Goal: Task Accomplishment & Management: Manage account settings

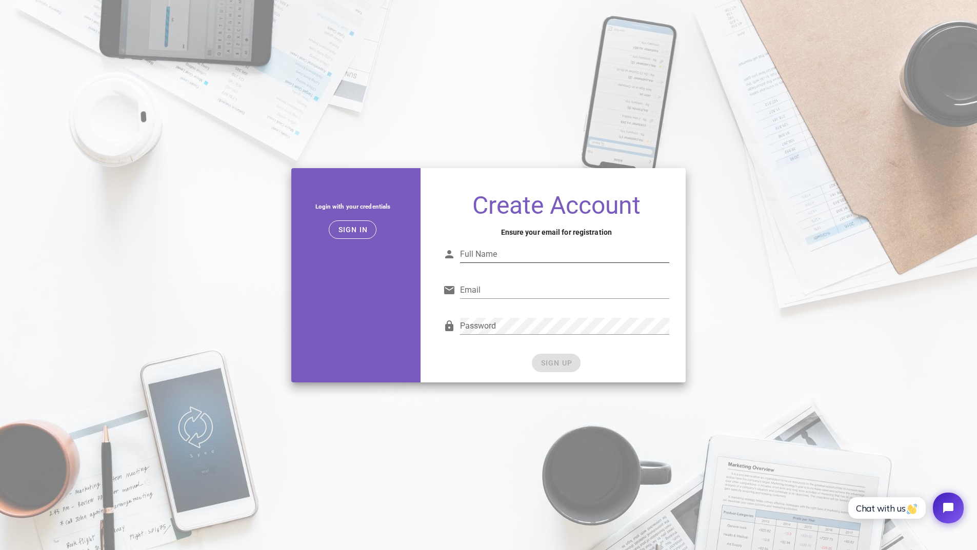
drag, startPoint x: 0, startPoint y: 0, endPoint x: 499, endPoint y: 251, distance: 558.5
click at [499, 251] on input "Full Name" at bounding box center [564, 254] width 209 height 16
type input "Ryan Turner"
click at [516, 284] on input "Email" at bounding box center [564, 290] width 209 height 16
type input "[PERSON_NAME][EMAIL_ADDRESS][DOMAIN_NAME]"
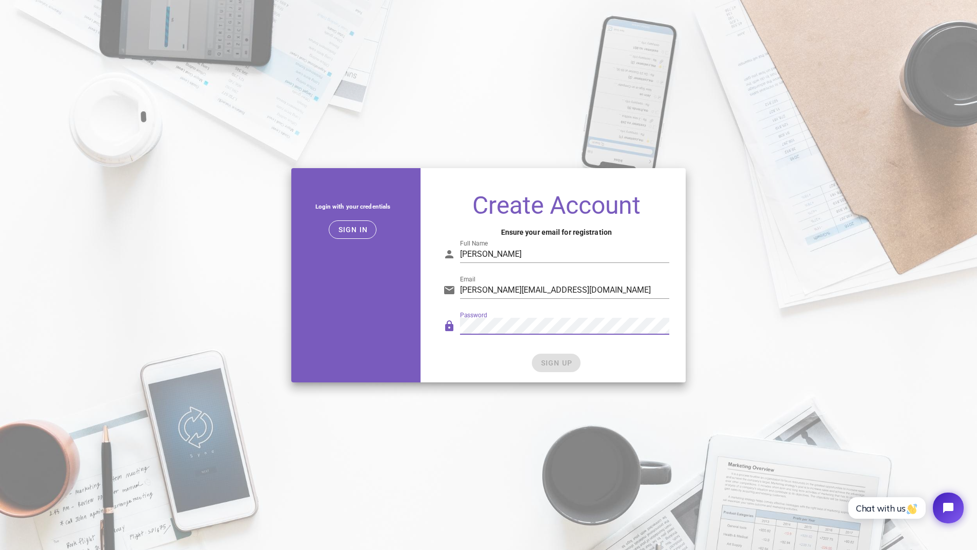
click at [487, 321] on div "Password" at bounding box center [564, 326] width 209 height 16
click at [464, 350] on div "Password" at bounding box center [556, 331] width 238 height 42
click at [544, 362] on span "SIGN UP" at bounding box center [556, 363] width 32 height 8
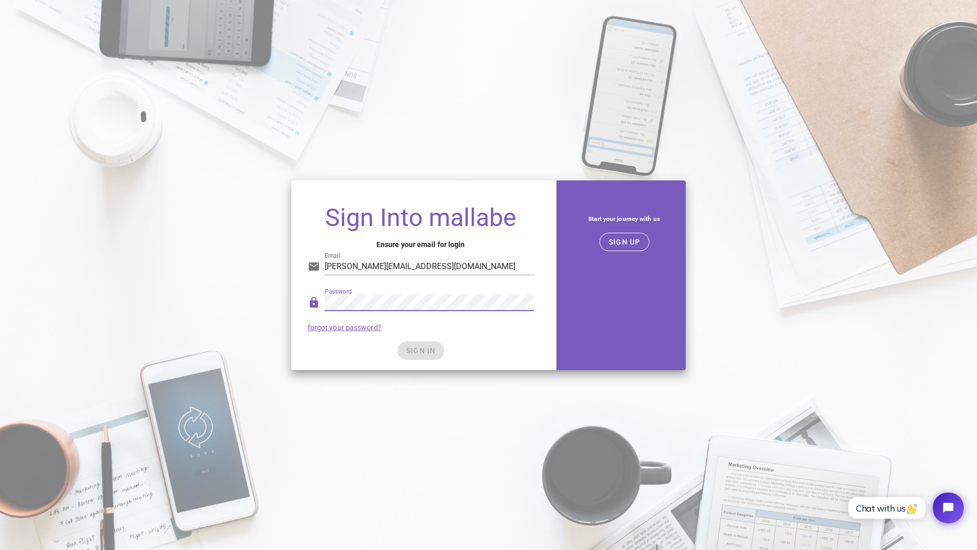
click at [484, 328] on div "Password forgot your password?" at bounding box center [420, 312] width 238 height 53
click at [520, 330] on div "Password forgot your password?" at bounding box center [420, 312] width 238 height 53
click at [400, 353] on div "SIGN IN" at bounding box center [421, 350] width 226 height 18
click at [374, 346] on div "SIGN IN" at bounding box center [421, 350] width 226 height 18
click at [415, 267] on input "ryan.turner1@downergroup.com" at bounding box center [429, 266] width 209 height 16
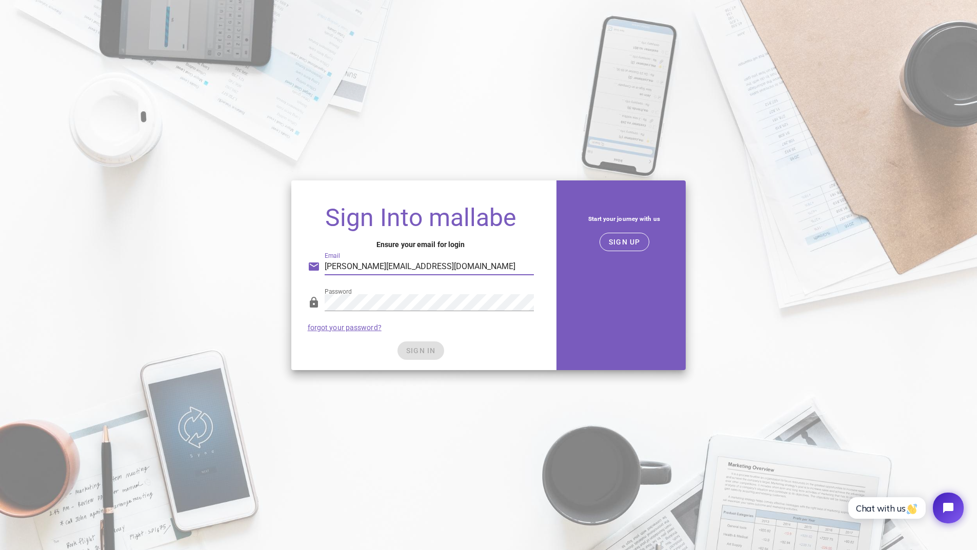
drag, startPoint x: 449, startPoint y: 267, endPoint x: 297, endPoint y: 270, distance: 151.3
click at [297, 270] on div "Sign Into mallabe Ensure your email for login Email ryan.turner1@downergroup.co…" at bounding box center [420, 283] width 259 height 173
click at [483, 258] on input "ryan.turner1@downergroup.com" at bounding box center [429, 266] width 209 height 16
click at [454, 267] on input "ryan.turner1@downergroup.com" at bounding box center [429, 266] width 209 height 16
type input "ryan.turner1@downergroup.com"
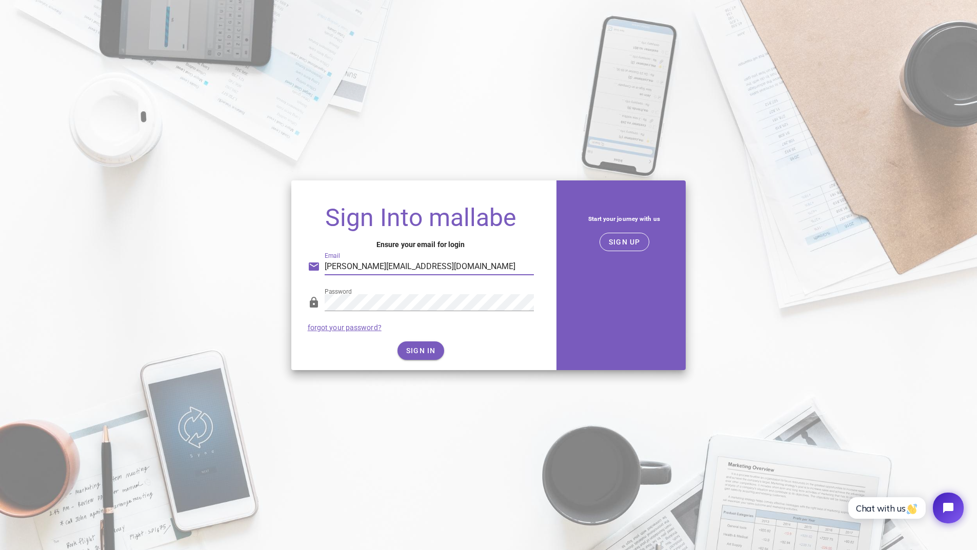
click at [350, 351] on div "SIGN IN" at bounding box center [421, 350] width 226 height 18
click at [423, 350] on span "SIGN IN" at bounding box center [421, 351] width 30 height 8
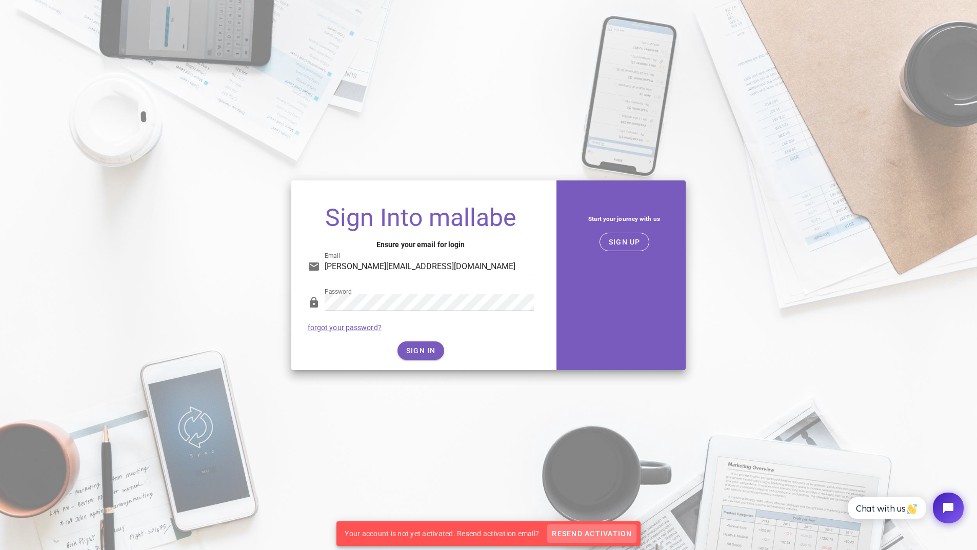
click at [581, 533] on span "Resend Activation" at bounding box center [591, 534] width 80 height 8
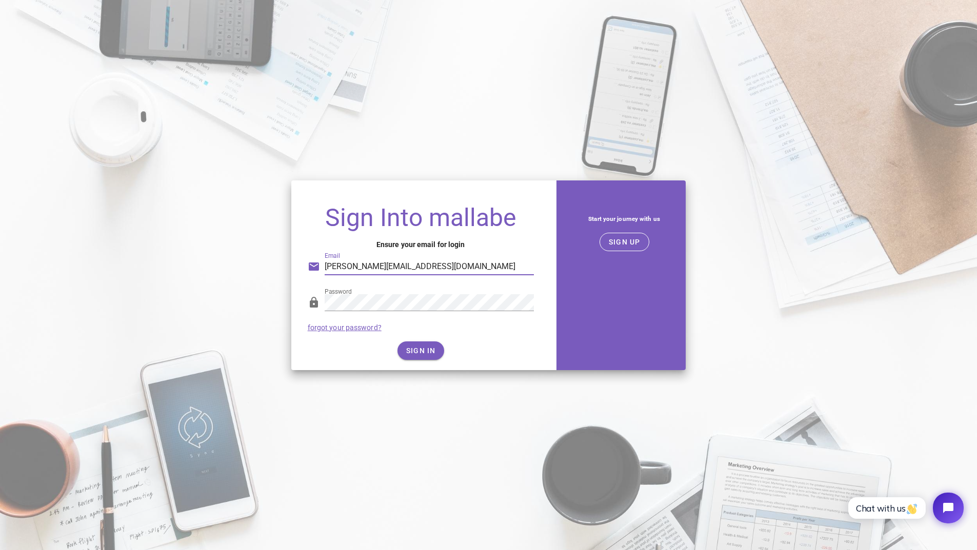
click at [457, 264] on input "ryan.turner1@downergroup.com" at bounding box center [429, 266] width 209 height 16
click at [459, 243] on h4 "Ensure your email for login" at bounding box center [421, 244] width 226 height 11
click at [625, 242] on span "SIGN UP" at bounding box center [624, 242] width 32 height 8
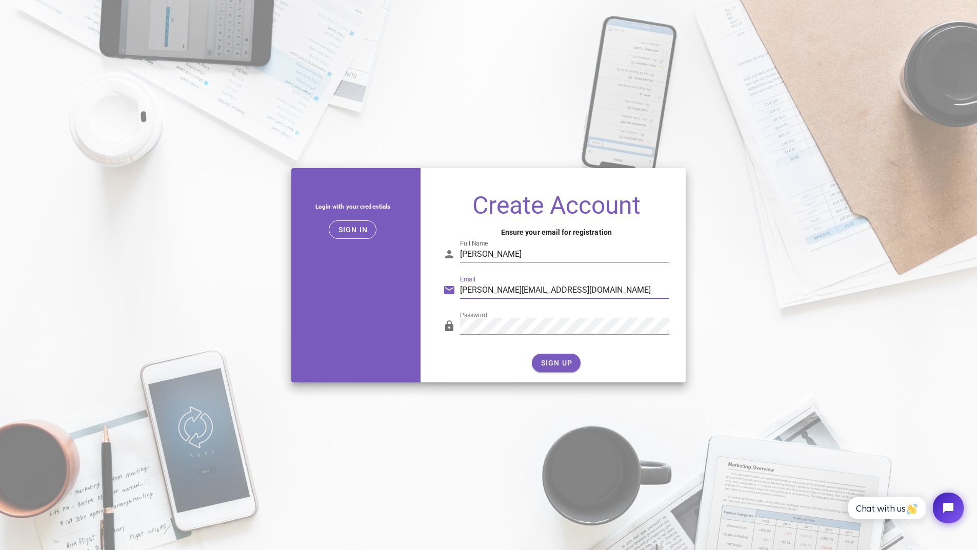
click at [591, 289] on input "ryan.turner1@downergroup.com" at bounding box center [564, 290] width 209 height 16
type input "ryan.turner1@downergroup.com"
click at [528, 256] on input "Ryan Turner" at bounding box center [564, 254] width 209 height 16
type input "Ryan Turner"
click at [553, 245] on div "Full Name Ryan Turner" at bounding box center [556, 257] width 226 height 34
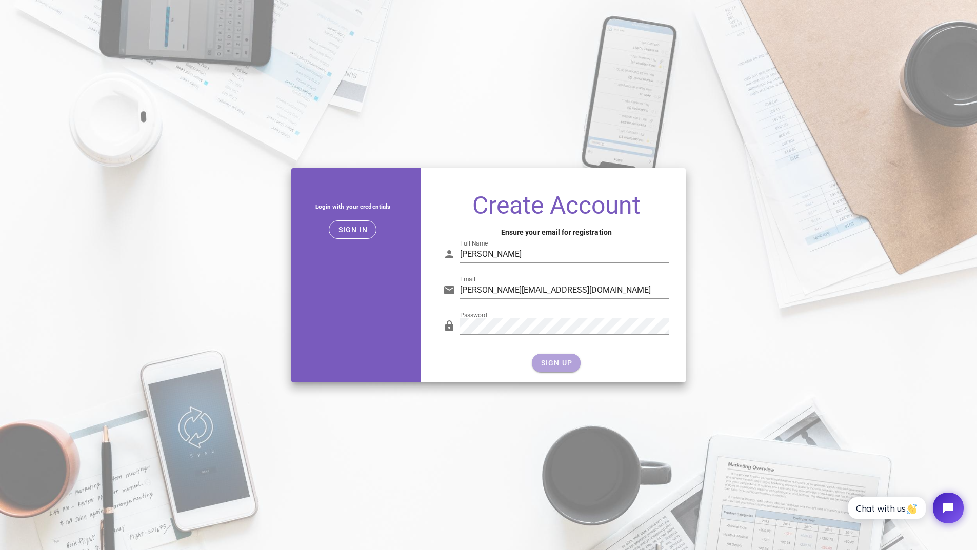
click at [546, 363] on span "SIGN UP" at bounding box center [556, 363] width 32 height 8
click at [355, 227] on span "Sign in" at bounding box center [352, 230] width 30 height 8
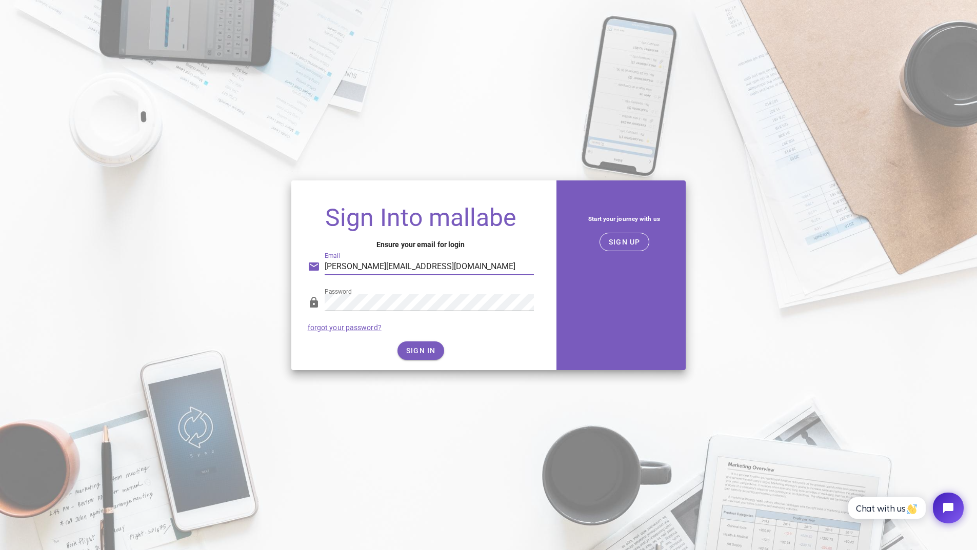
click at [451, 265] on input "ryan.turner1@downergroup.com" at bounding box center [429, 266] width 209 height 16
type input "ryan.turner1@downergroup.com"
click at [371, 352] on div "SIGN IN" at bounding box center [421, 350] width 226 height 18
click at [352, 346] on div "SIGN IN" at bounding box center [421, 350] width 226 height 18
click at [416, 350] on span "SIGN IN" at bounding box center [421, 351] width 30 height 8
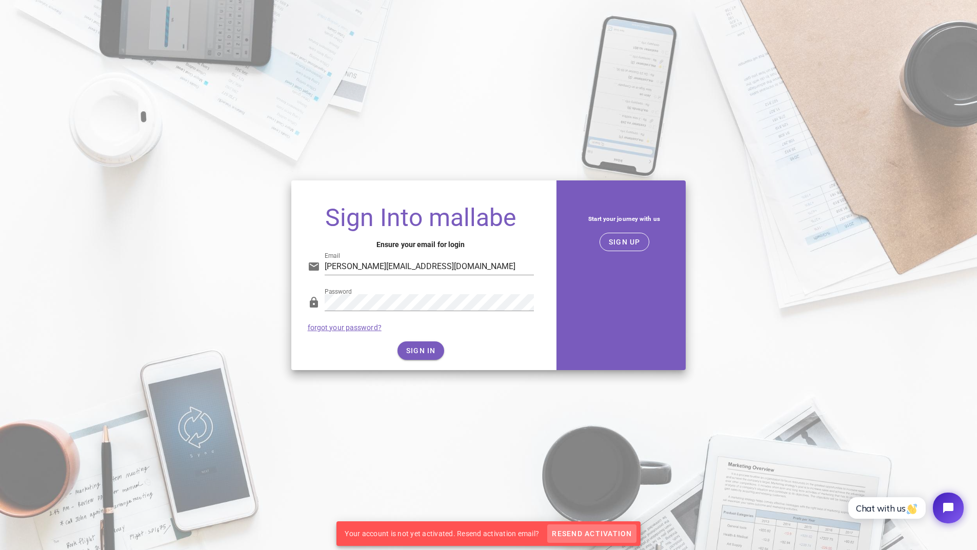
click at [592, 530] on span "Resend Activation" at bounding box center [591, 534] width 80 height 8
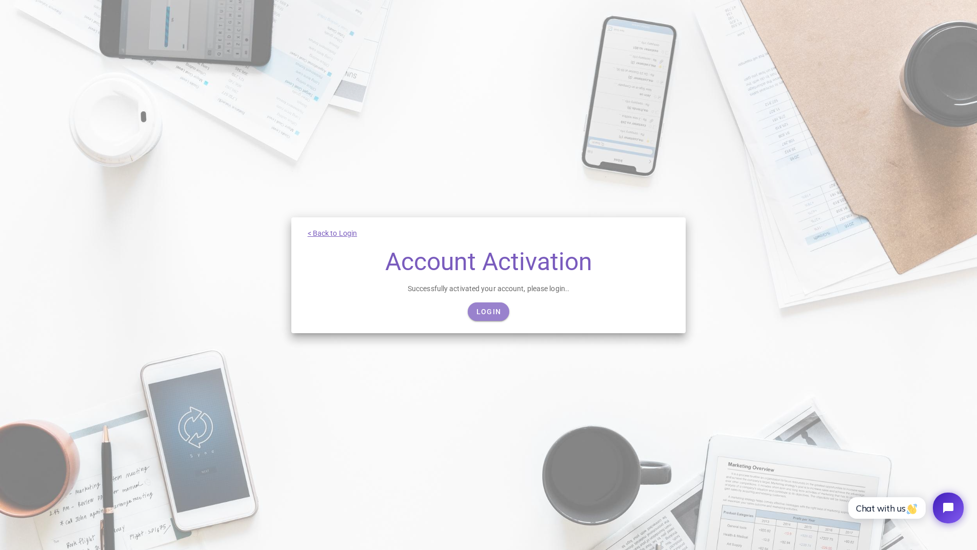
click at [482, 311] on span "Login" at bounding box center [488, 312] width 25 height 8
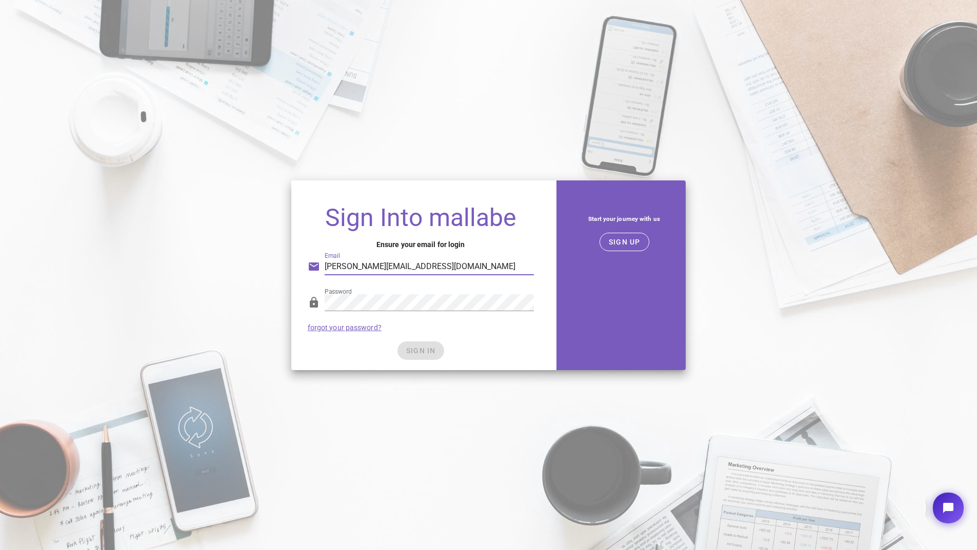
click at [429, 270] on input "ryan.turner1@downergroup.com" at bounding box center [429, 266] width 209 height 16
click at [472, 260] on input "ryan.turner1@downergroup.com" at bounding box center [429, 266] width 209 height 16
type input "ryan.turner1@downergroup.com"
click at [359, 347] on div "SIGN IN" at bounding box center [421, 350] width 226 height 18
click at [416, 348] on span "SIGN IN" at bounding box center [421, 351] width 30 height 8
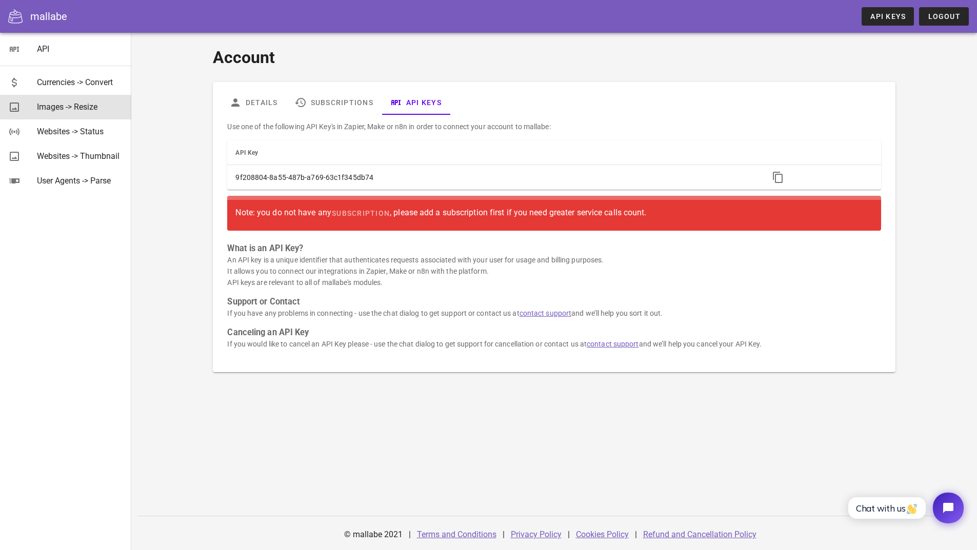
click at [40, 108] on div "Images -> Resize" at bounding box center [80, 107] width 86 height 10
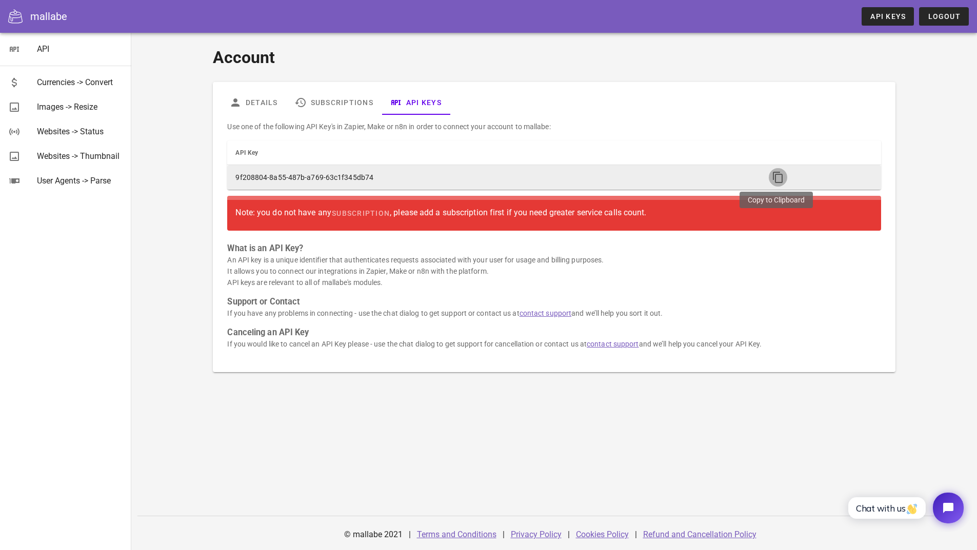
click at [773, 178] on icon "button" at bounding box center [778, 177] width 12 height 12
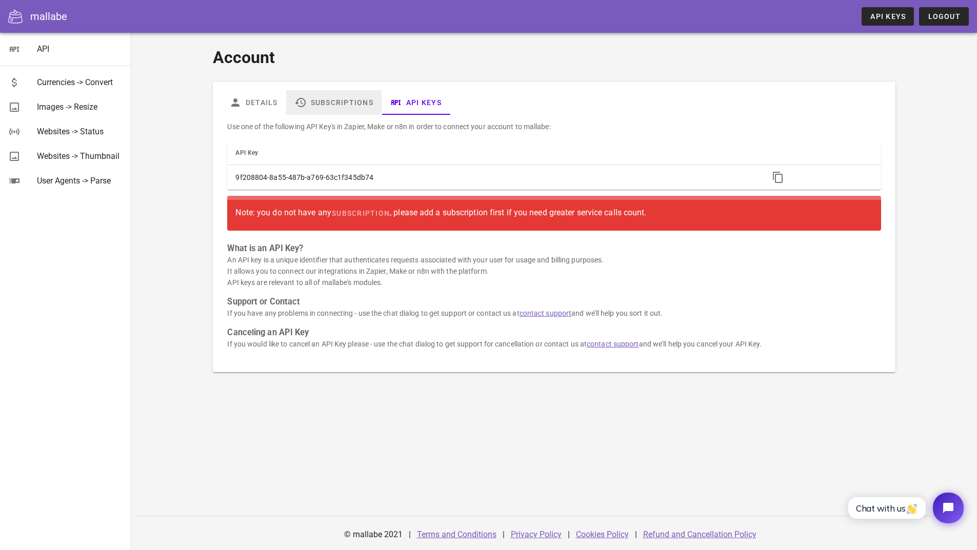
click at [326, 97] on link "Subscriptions" at bounding box center [333, 102] width 95 height 25
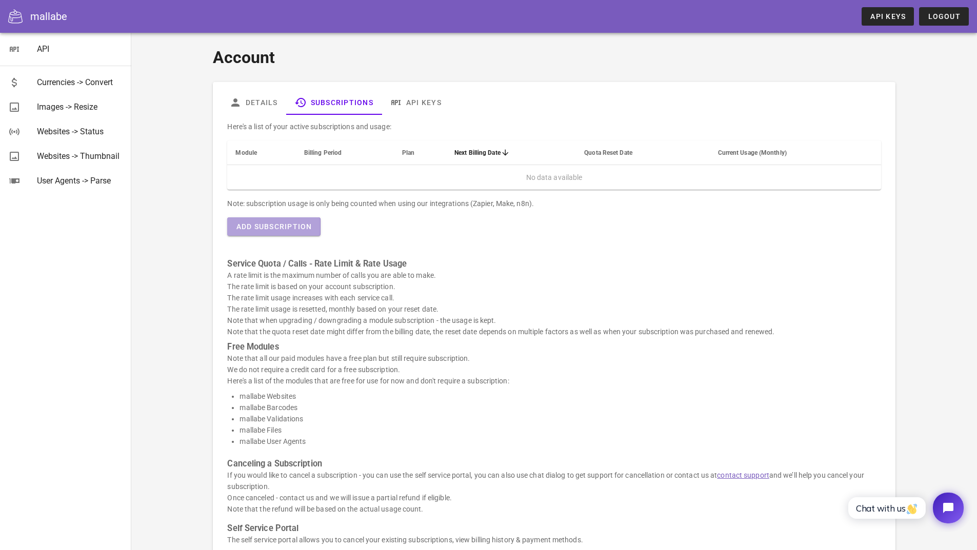
click at [297, 223] on span "Add Subscription" at bounding box center [273, 226] width 76 height 8
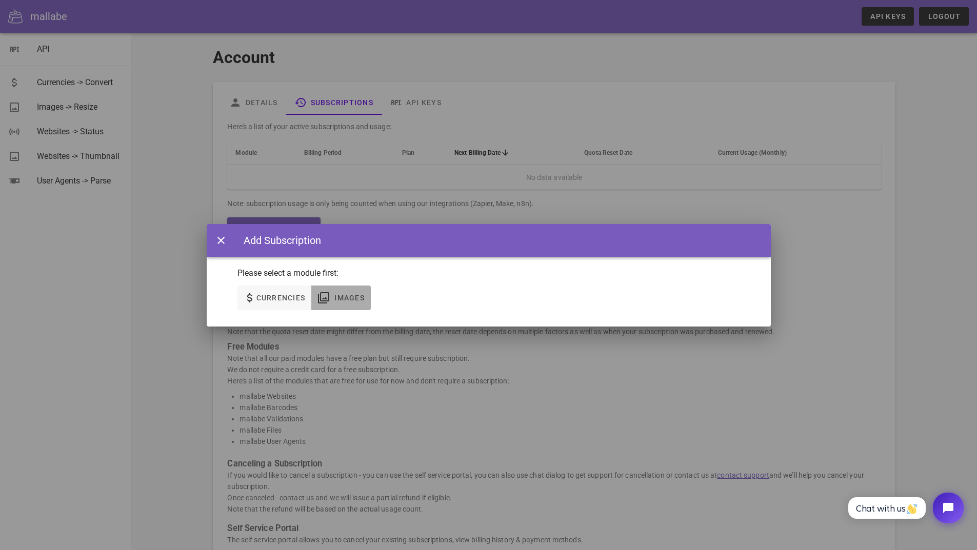
click at [338, 300] on span "Images" at bounding box center [349, 298] width 31 height 8
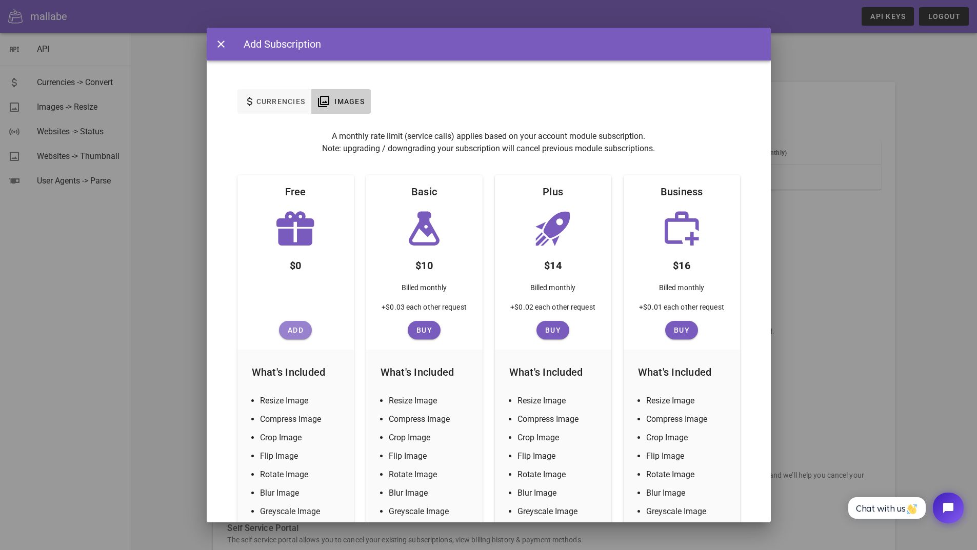
click at [291, 330] on span "Add" at bounding box center [295, 330] width 25 height 8
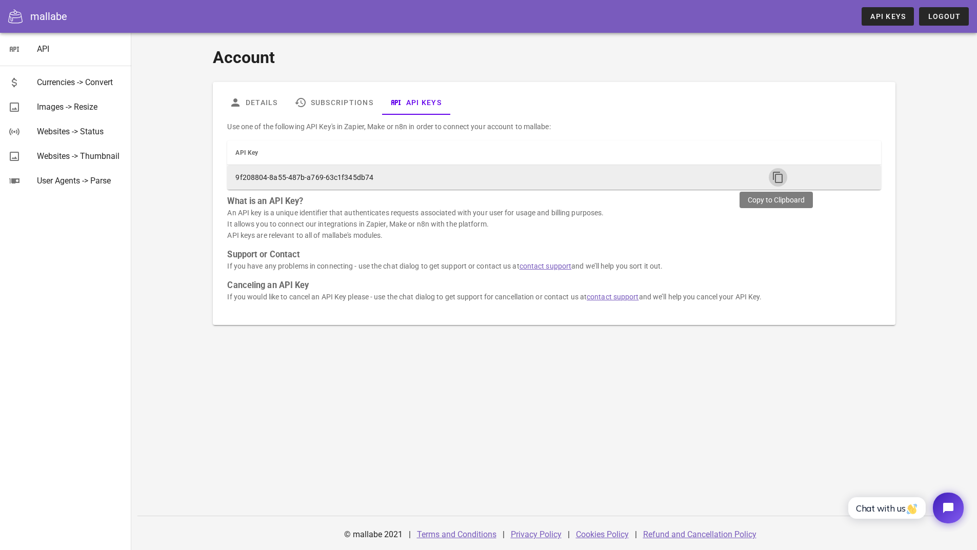
click at [779, 177] on icon "button" at bounding box center [778, 177] width 12 height 12
